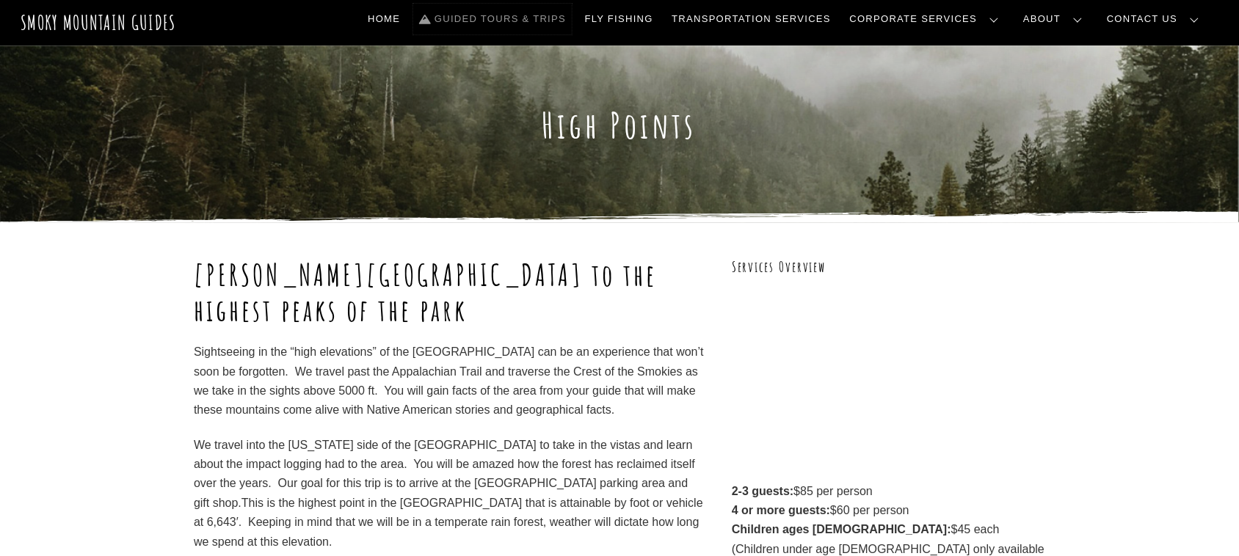
click at [558, 15] on link "Guided Tours & Trips" at bounding box center [492, 19] width 158 height 31
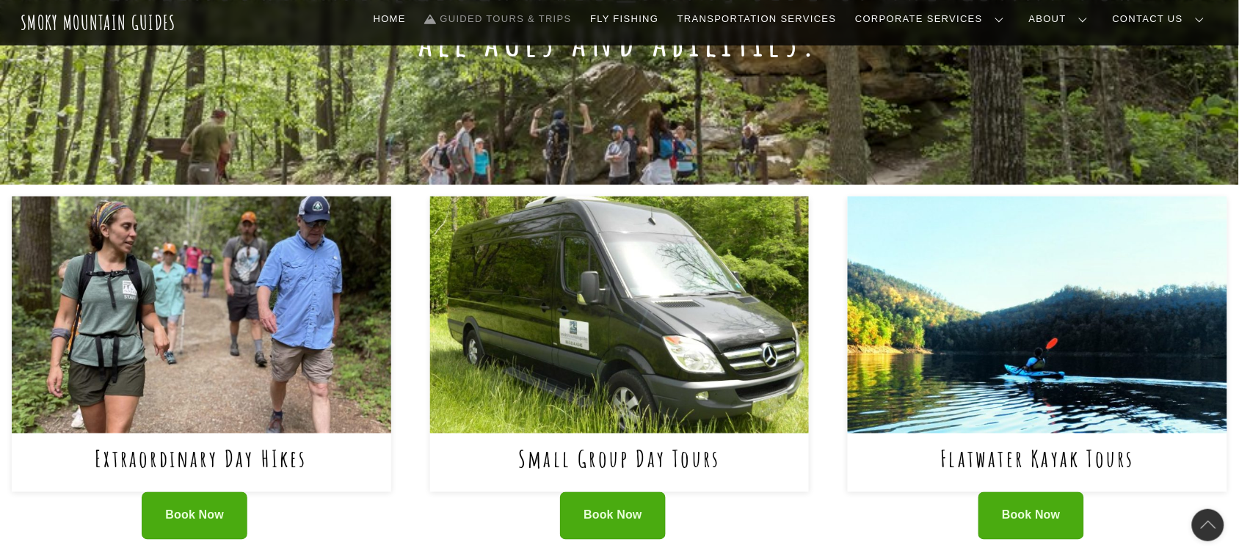
scroll to position [561, 0]
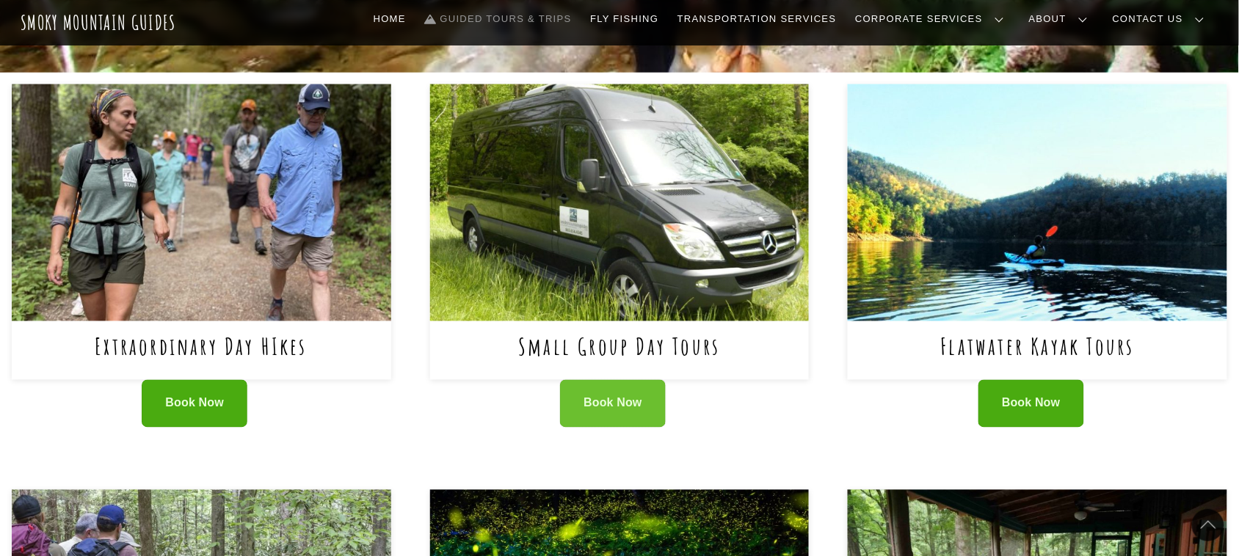
click at [632, 401] on span "Book Now" at bounding box center [612, 403] width 59 height 15
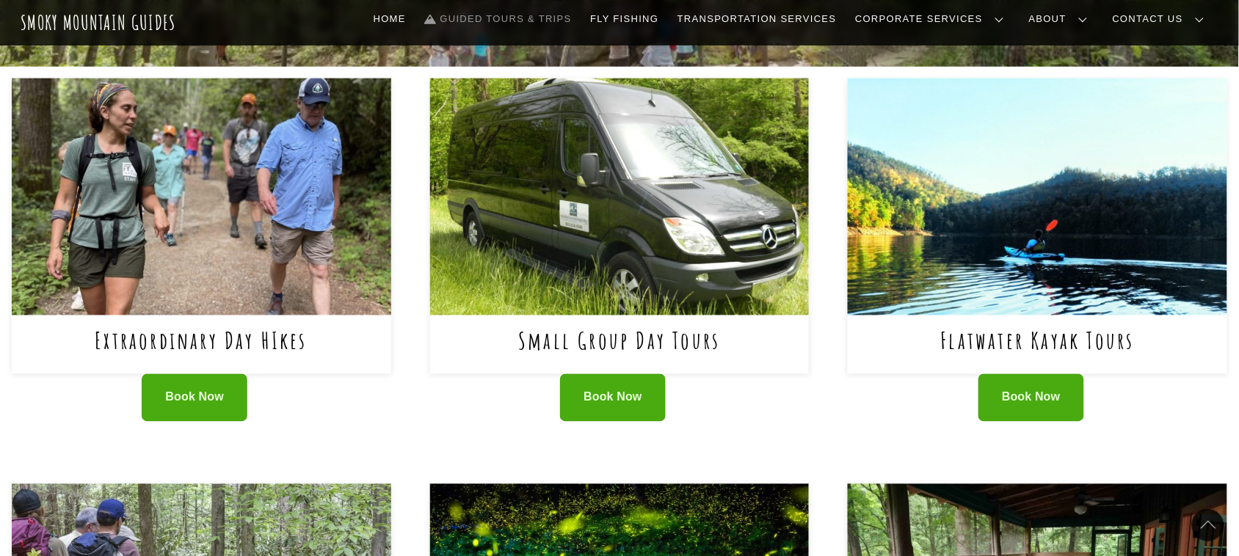
scroll to position [558, 0]
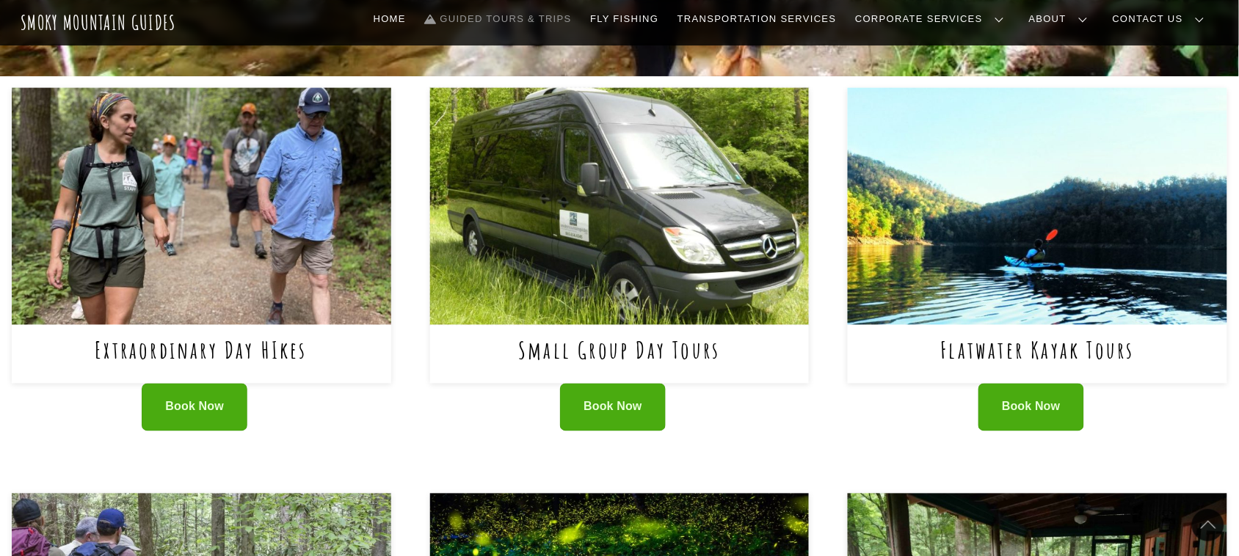
click at [607, 252] on img at bounding box center [619, 206] width 379 height 237
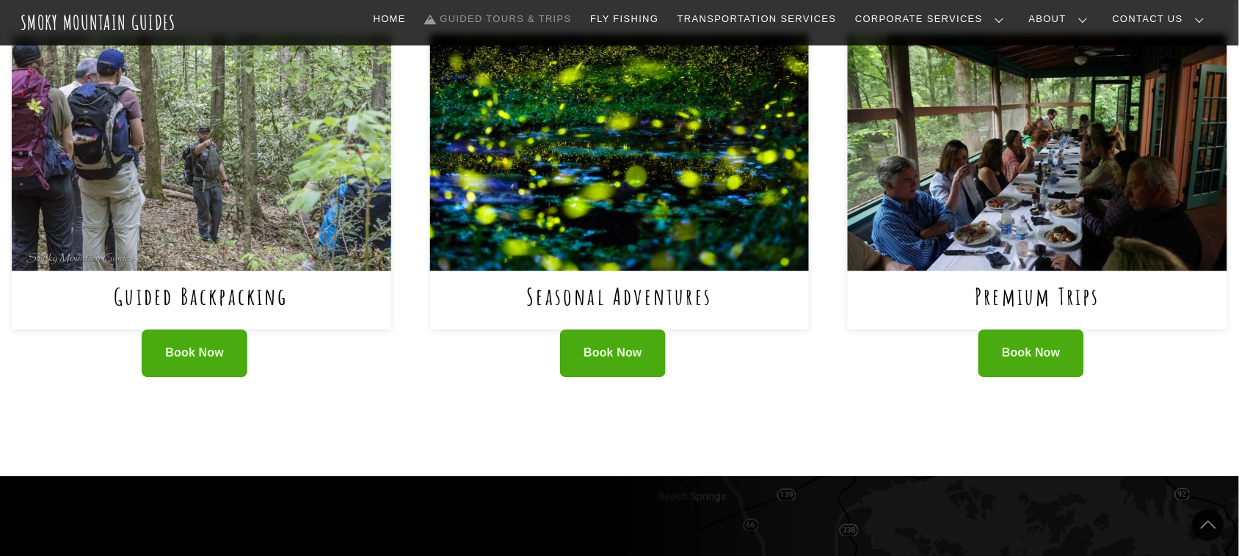
scroll to position [974, 0]
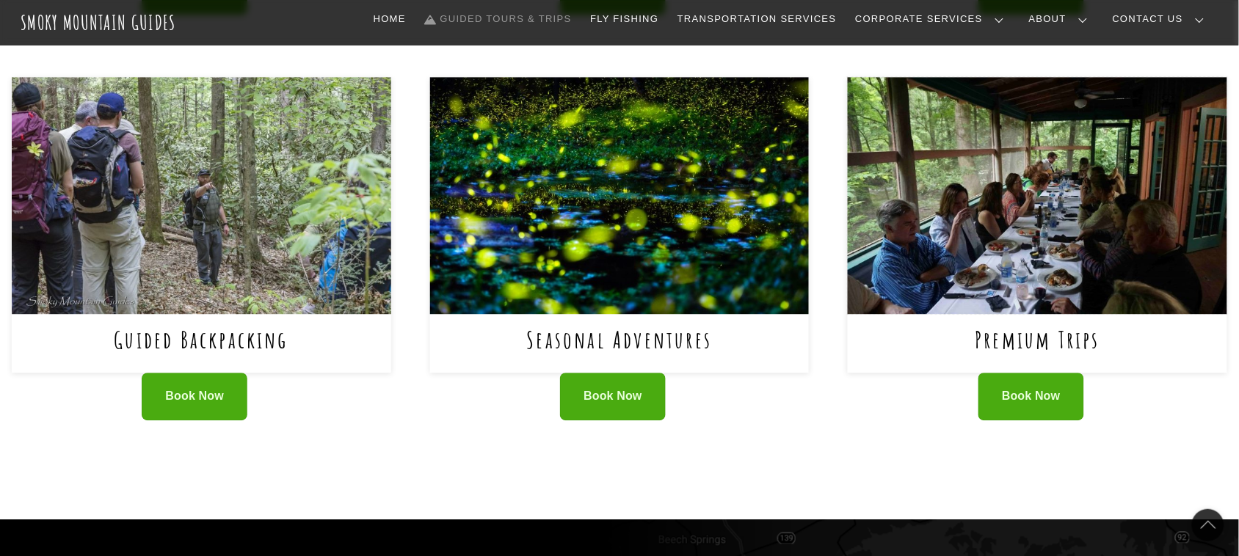
click at [1062, 294] on img at bounding box center [1036, 195] width 379 height 237
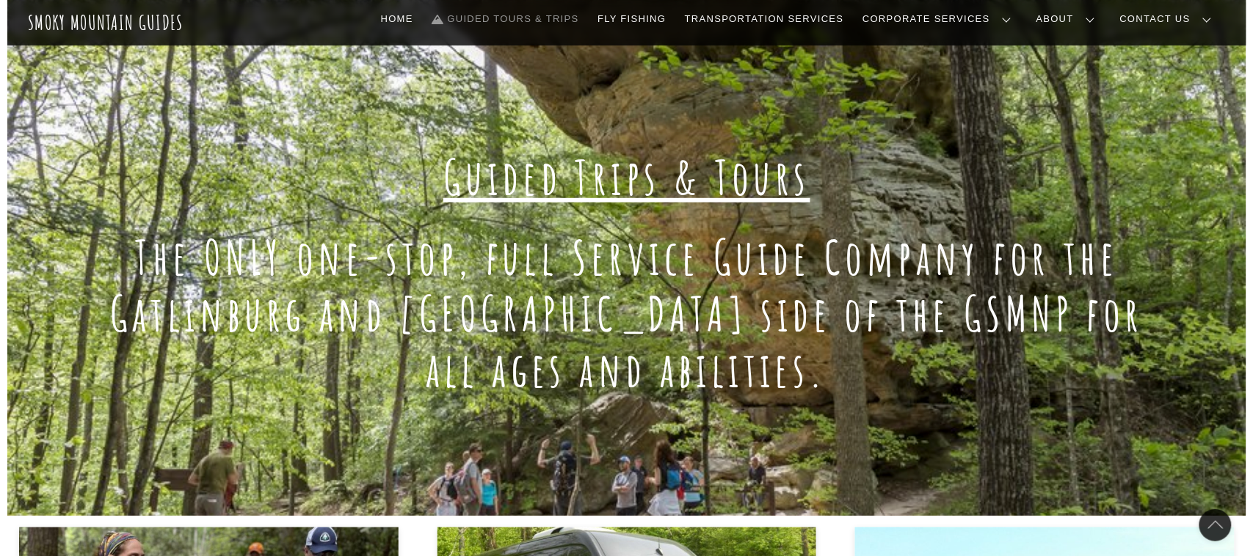
scroll to position [240, 0]
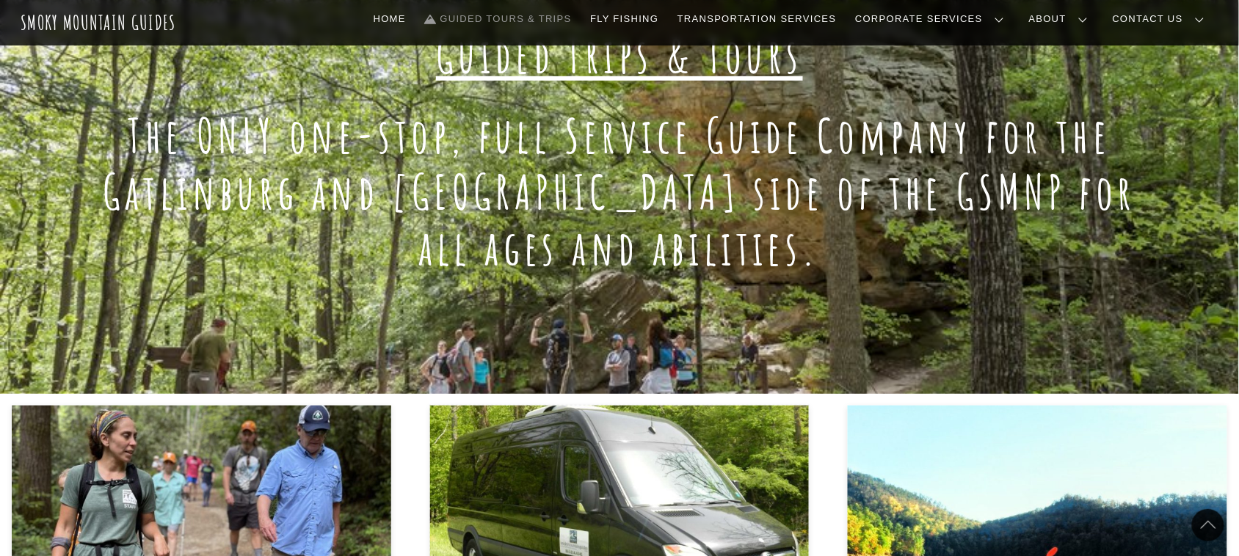
click at [646, 474] on img at bounding box center [619, 524] width 379 height 237
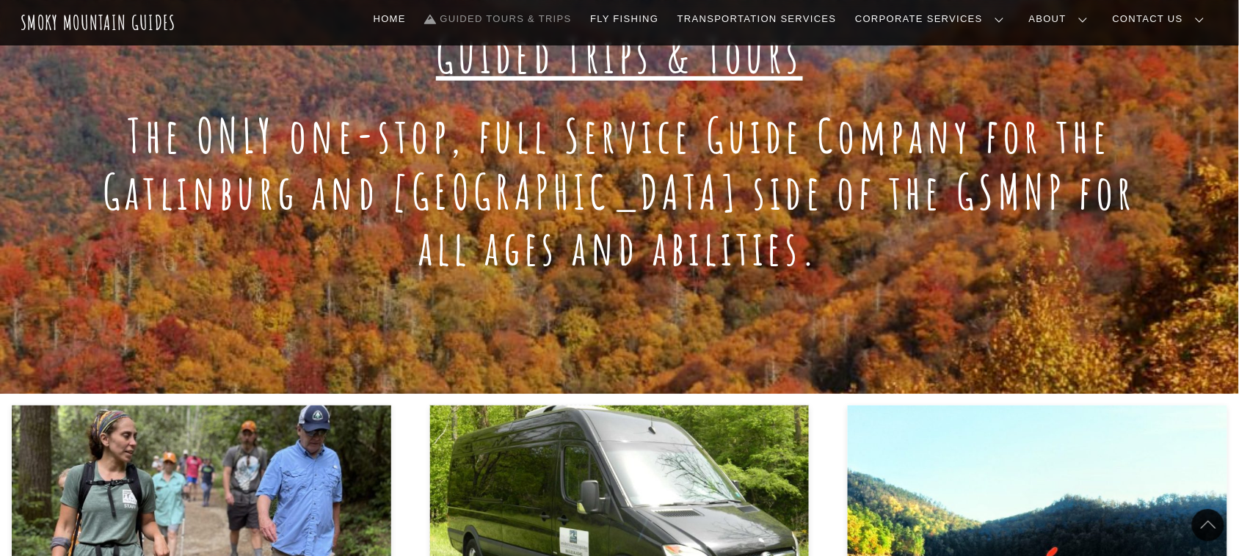
click at [595, 543] on img at bounding box center [619, 524] width 379 height 237
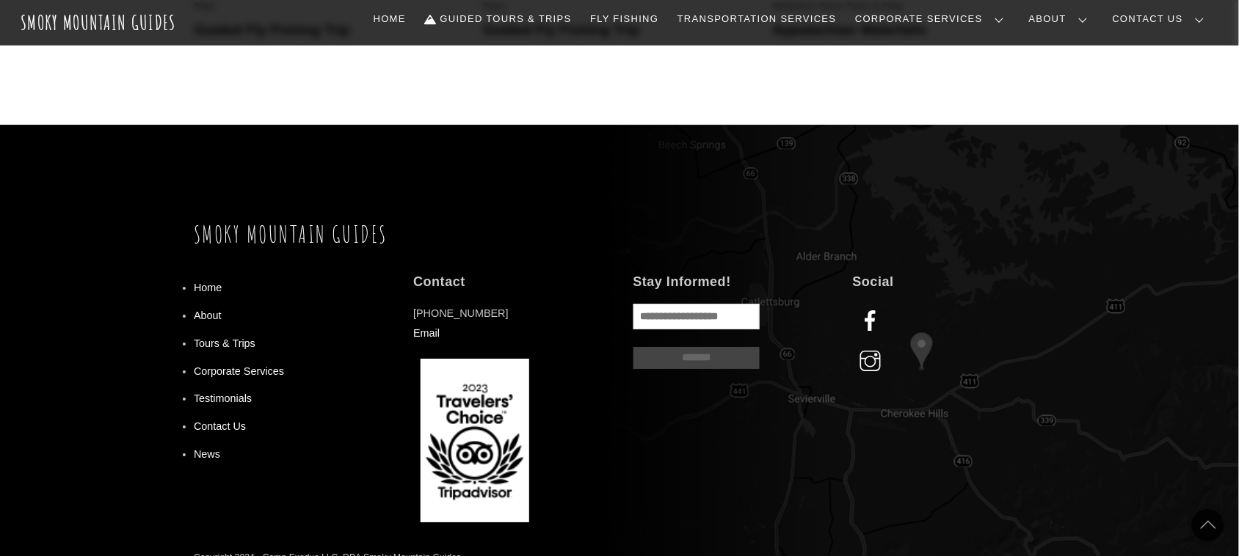
scroll to position [1358, 0]
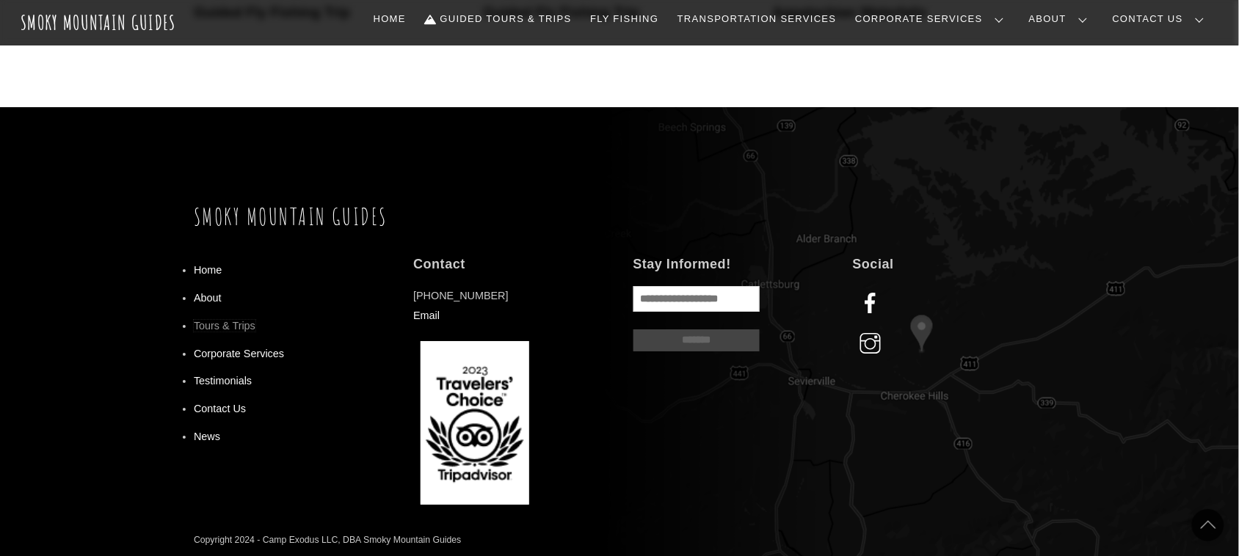
click at [238, 320] on link "Tours & Trips" at bounding box center [225, 326] width 62 height 12
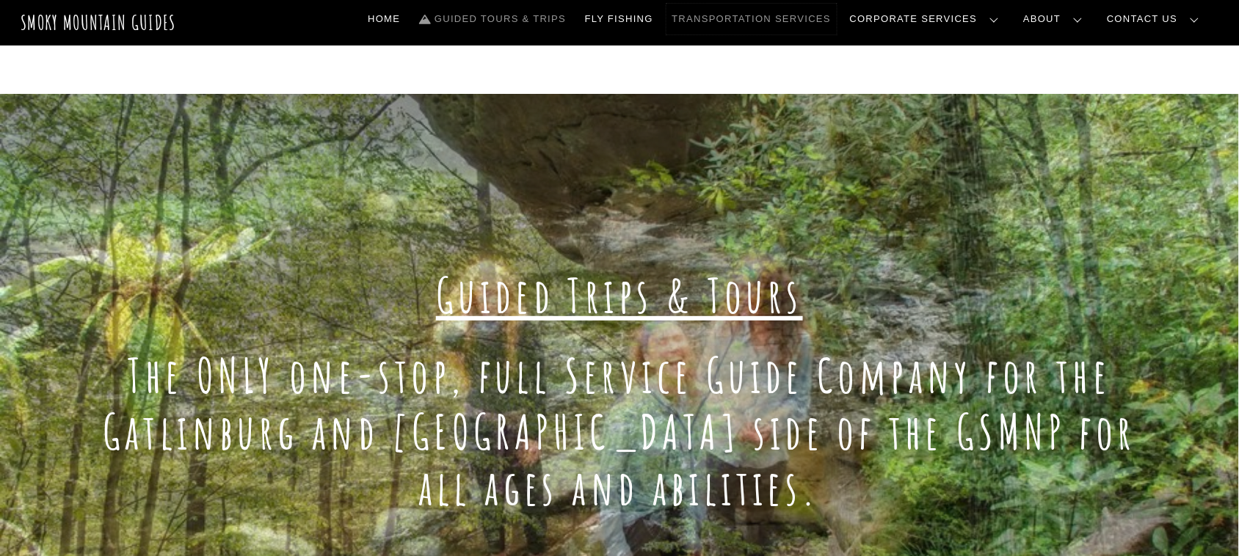
click at [836, 10] on link "Transportation Services" at bounding box center [751, 19] width 170 height 31
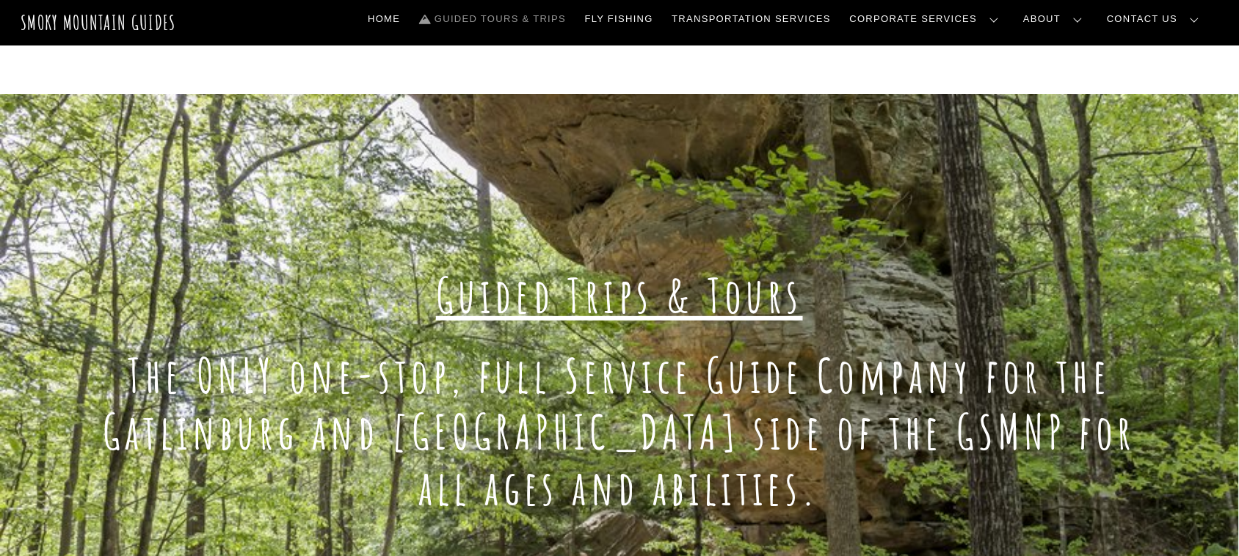
click at [0, 0] on link "Reservations, Forms, Trip Packets" at bounding box center [0, 0] width 0 height 0
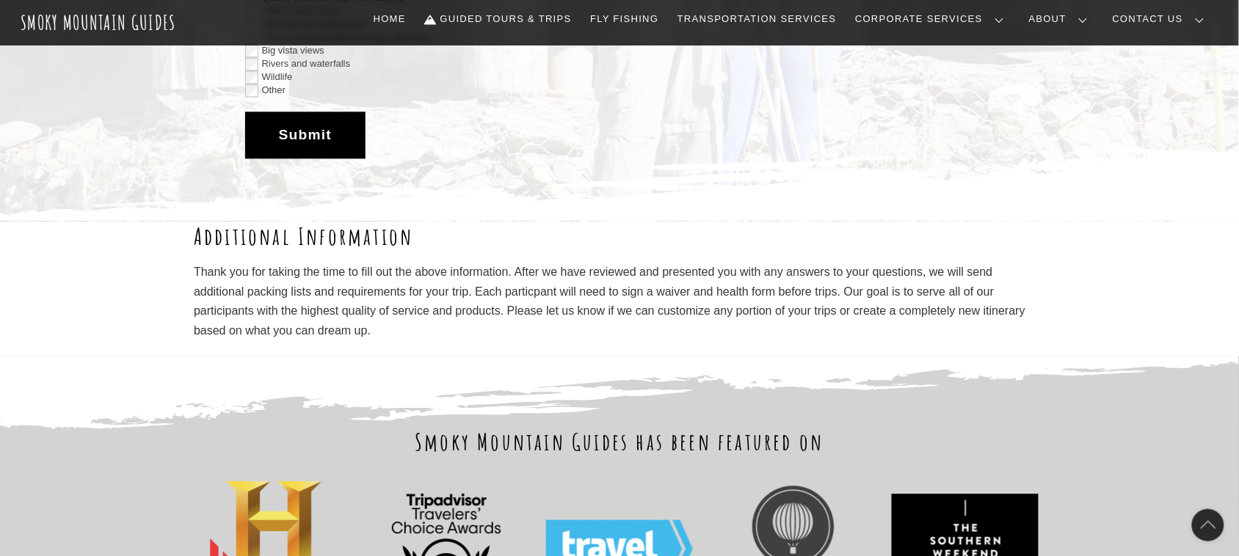
scroll to position [2682, 0]
